Goal: Task Accomplishment & Management: Manage account settings

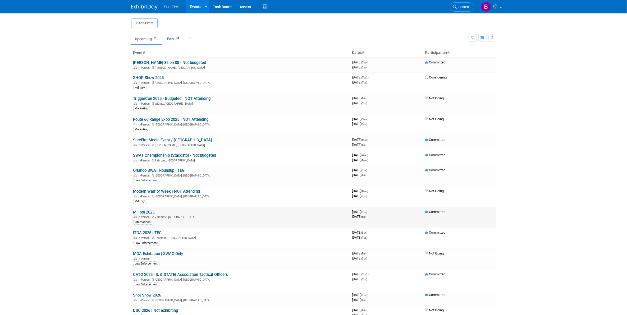
click at [158, 213] on td "Milipol 2025 In-Person [GEOGRAPHIC_DATA], [GEOGRAPHIC_DATA] International" at bounding box center [240, 217] width 219 height 21
click at [155, 213] on td "Milipol 2025 In-Person [GEOGRAPHIC_DATA], [GEOGRAPHIC_DATA] International" at bounding box center [240, 217] width 219 height 21
click at [155, 213] on link "Milipol 2025" at bounding box center [143, 212] width 21 height 5
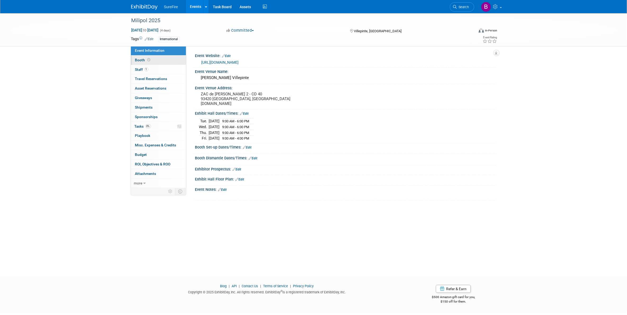
click at [148, 63] on link "Booth" at bounding box center [158, 60] width 55 height 9
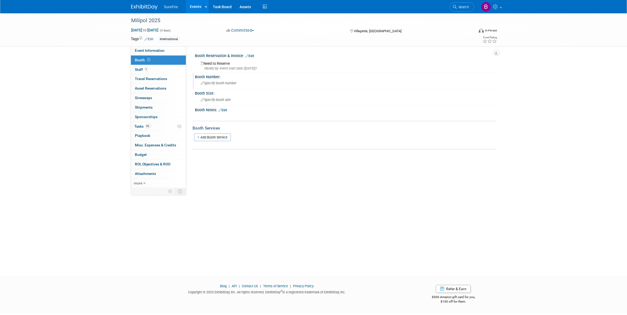
click at [216, 80] on div "Specify booth number" at bounding box center [345, 83] width 293 height 8
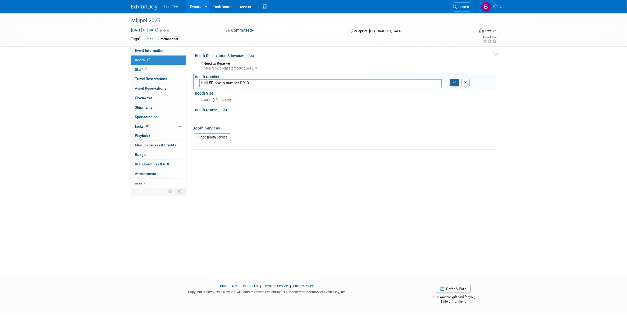
type input "Hall 5B booth number R010"
click at [454, 84] on icon "button" at bounding box center [455, 82] width 4 height 3
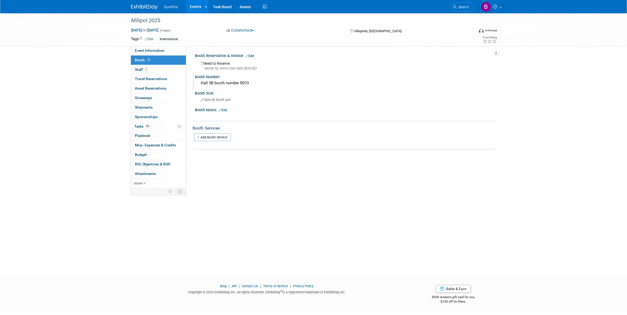
click at [212, 65] on div "Need to Reserve Ideally by: event start date (Tue. Nov 18, 2025)?" at bounding box center [345, 64] width 293 height 11
click at [249, 57] on link "Edit" at bounding box center [250, 56] width 9 height 4
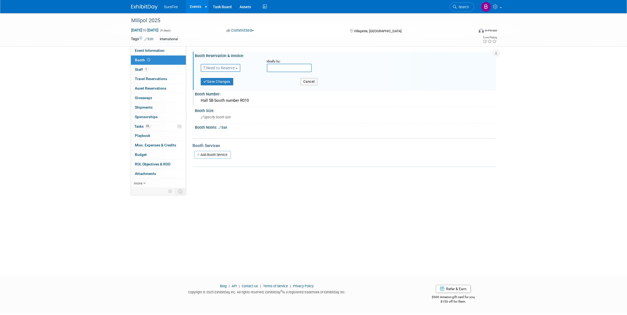
click at [237, 69] on button "Need to Reserve" at bounding box center [221, 68] width 40 height 8
click at [237, 84] on link "Reserved" at bounding box center [229, 84] width 57 height 7
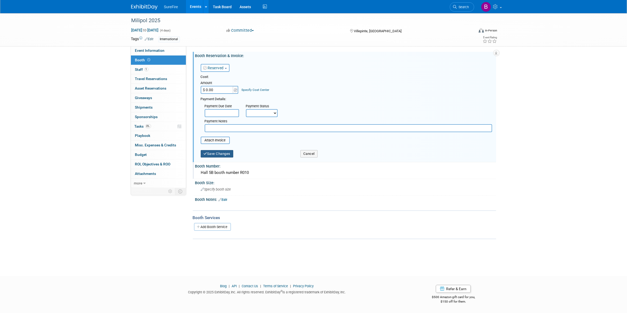
click at [225, 150] on button "Save Changes" at bounding box center [217, 153] width 33 height 7
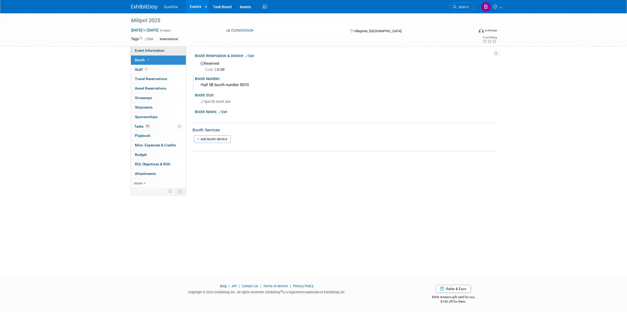
click at [160, 51] on span "Event Information" at bounding box center [150, 50] width 30 height 4
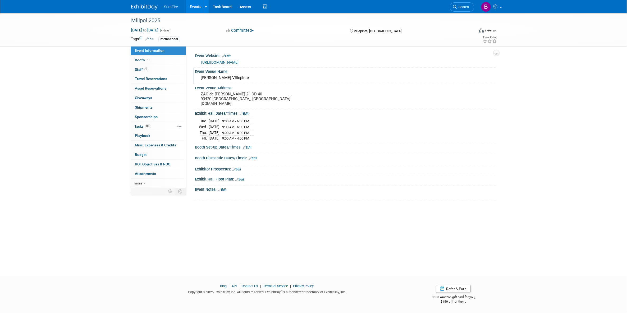
click at [209, 71] on div "Event Venue Name:" at bounding box center [345, 71] width 301 height 7
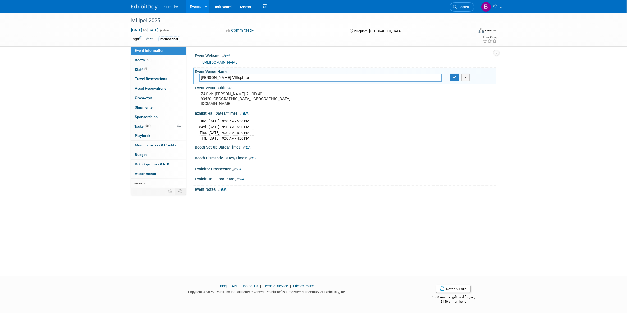
click at [84, 190] on div "Milipol 2025 Nov 18, 2025 to Nov 21, 2025 (4 days) Nov 18, 2025 to Nov 21, 2025…" at bounding box center [313, 139] width 627 height 253
click at [466, 81] on button "X" at bounding box center [465, 77] width 8 height 7
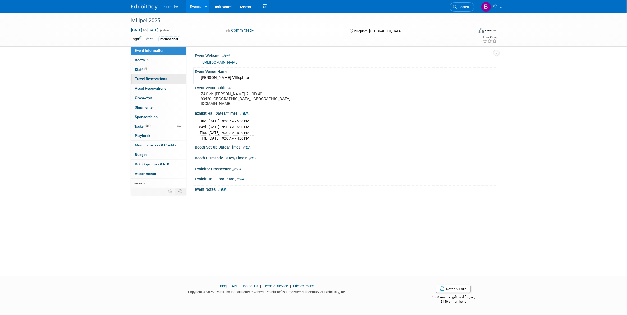
click at [150, 74] on link "0 Travel Reservations 0" at bounding box center [158, 78] width 55 height 9
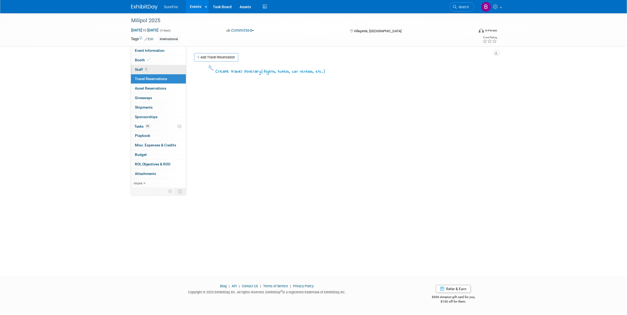
click at [152, 67] on link "1 Staff 1" at bounding box center [158, 69] width 55 height 9
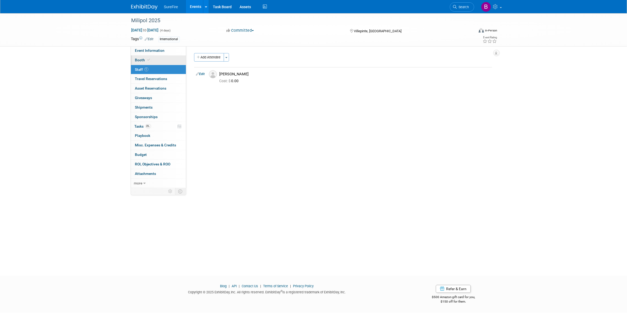
click at [152, 60] on link "Booth" at bounding box center [158, 60] width 55 height 9
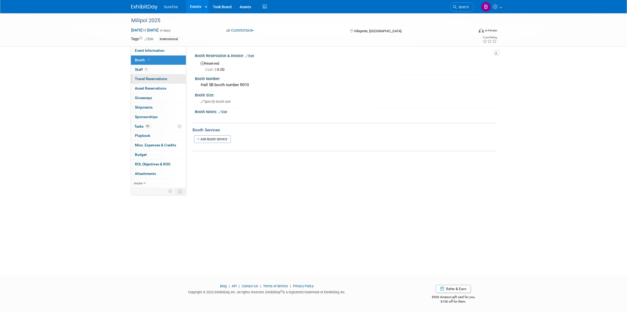
click at [153, 76] on link "0 Travel Reservations 0" at bounding box center [158, 78] width 55 height 9
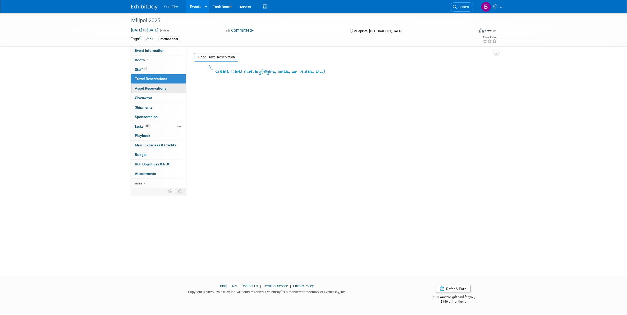
click at [154, 89] on span "Asset Reservations 0" at bounding box center [150, 88] width 31 height 4
click at [155, 97] on link "0 Giveaways 0" at bounding box center [158, 97] width 55 height 9
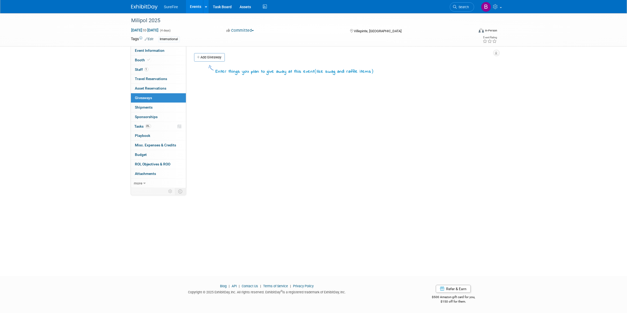
click at [155, 102] on link "0 Giveaways 0" at bounding box center [158, 97] width 55 height 9
click at [155, 108] on link "0 Shipments 0" at bounding box center [158, 107] width 55 height 9
click at [156, 112] on link "0 Sponsorships 0" at bounding box center [158, 116] width 55 height 9
click at [157, 123] on link "0% Tasks 0%" at bounding box center [158, 126] width 55 height 9
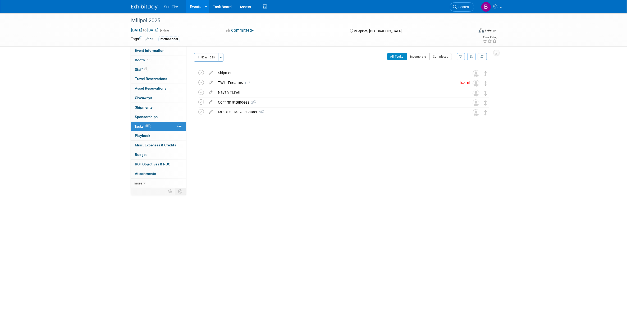
click at [156, 131] on link "0% Tasks 0%" at bounding box center [158, 126] width 55 height 9
click at [156, 135] on link "0 Playbook 0" at bounding box center [158, 135] width 55 height 9
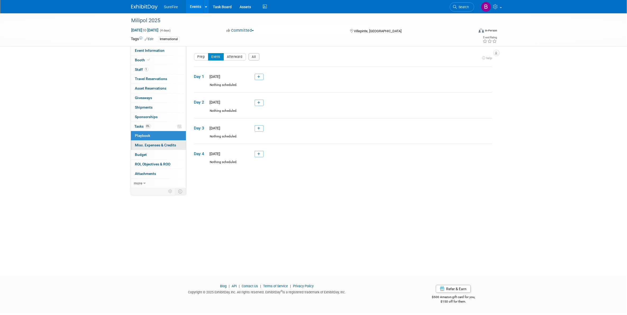
click at [159, 146] on span "Misc. Expenses & Credits 0" at bounding box center [155, 145] width 41 height 4
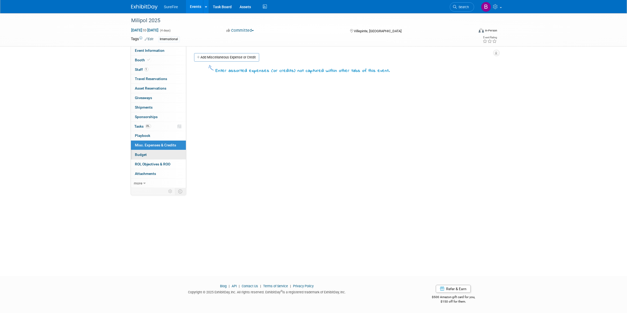
click at [159, 158] on link "Budget" at bounding box center [158, 154] width 55 height 9
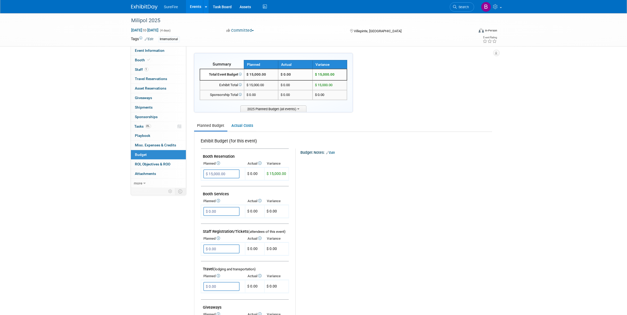
click at [179, 6] on li "SureFire" at bounding box center [175, 5] width 22 height 8
click at [172, 8] on span "SureFire" at bounding box center [171, 7] width 14 height 4
